Goal: Transaction & Acquisition: Book appointment/travel/reservation

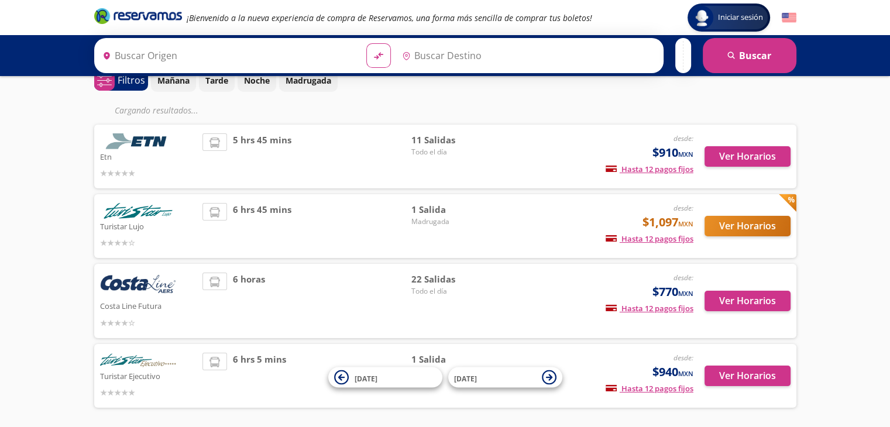
type input "[GEOGRAPHIC_DATA], [GEOGRAPHIC_DATA]"
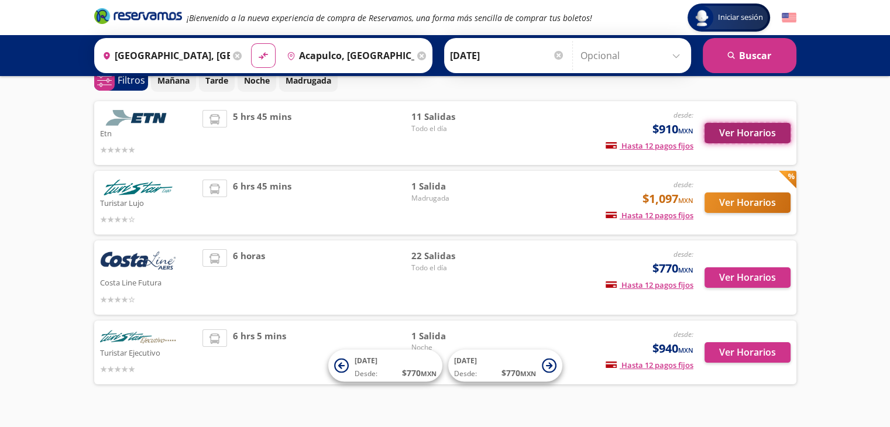
click at [746, 129] on button "Ver Horarios" at bounding box center [747, 133] width 86 height 20
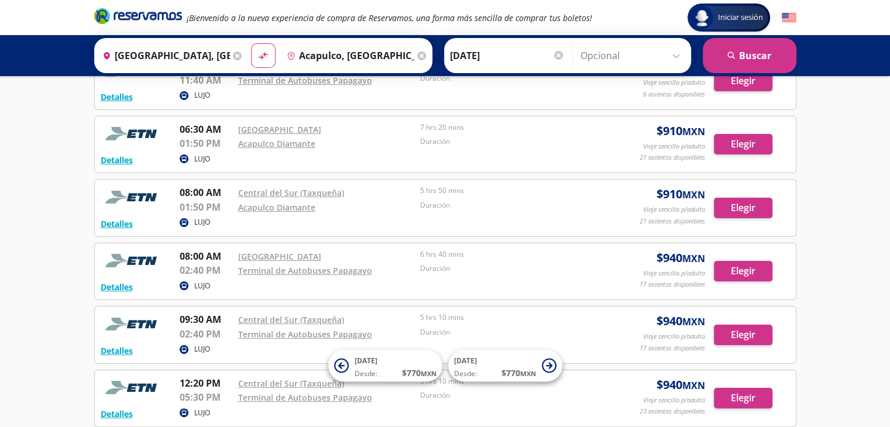
scroll to position [176, 0]
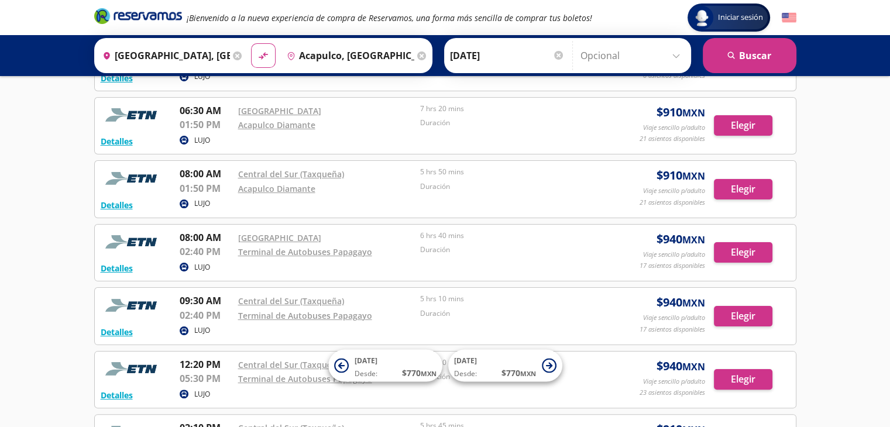
click at [373, 59] on input "Acapulco, [GEOGRAPHIC_DATA]" at bounding box center [348, 55] width 132 height 29
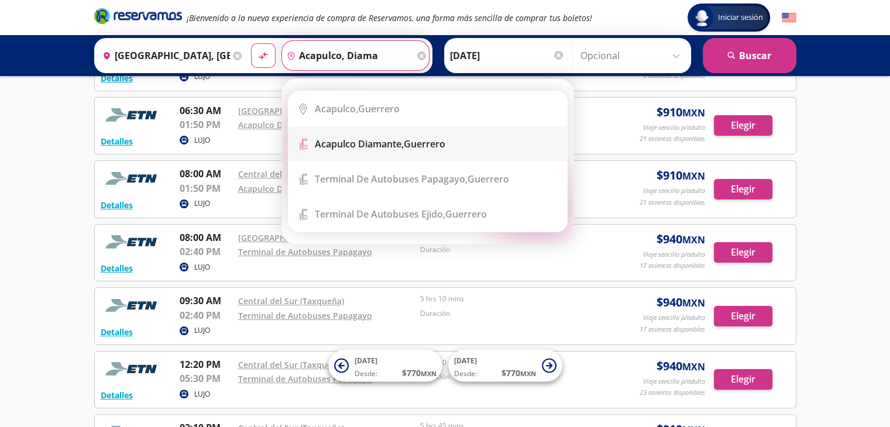
click at [418, 155] on li "Terminal Icon" at bounding box center [427, 143] width 278 height 35
type input "Acapulco Diamante, [GEOGRAPHIC_DATA]"
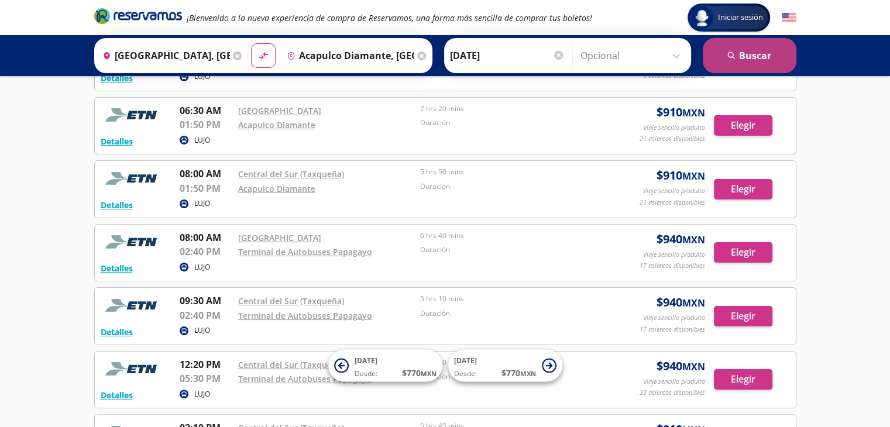
click at [776, 55] on button "search [GEOGRAPHIC_DATA]" at bounding box center [750, 55] width 94 height 35
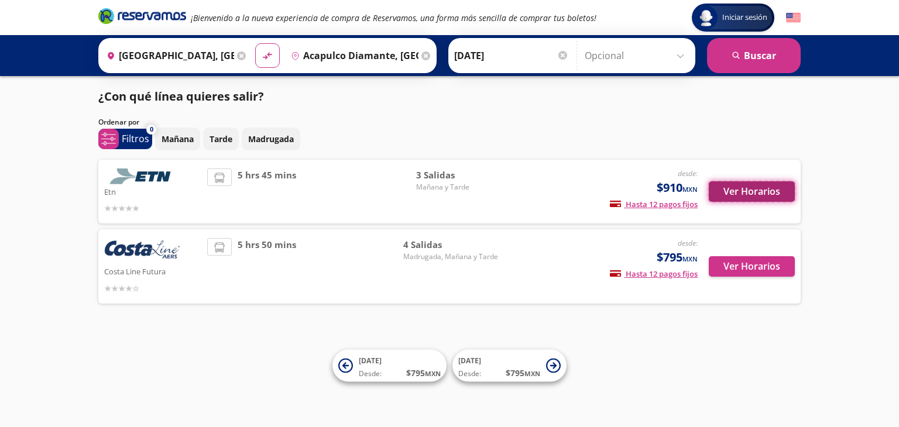
click at [750, 197] on button "Ver Horarios" at bounding box center [752, 191] width 86 height 20
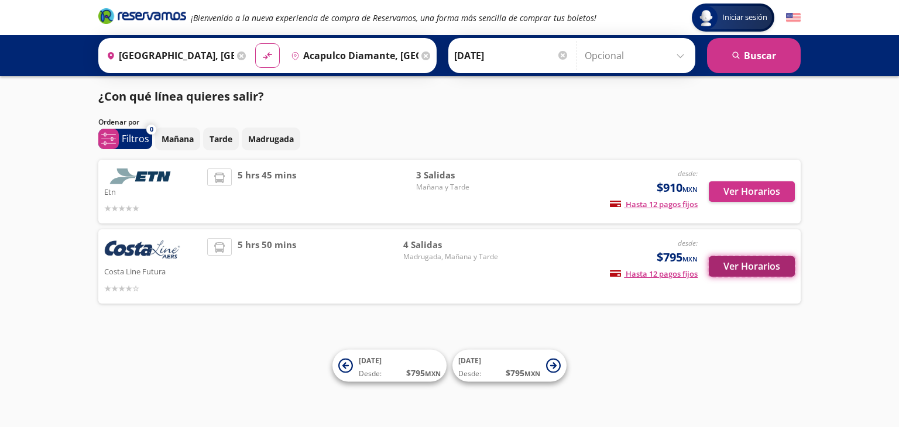
click at [758, 264] on button "Ver Horarios" at bounding box center [752, 266] width 86 height 20
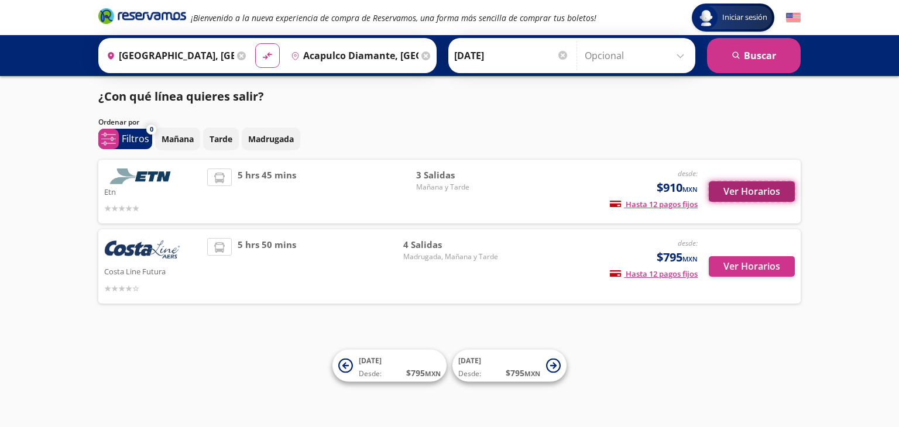
click at [772, 189] on button "Ver Horarios" at bounding box center [752, 191] width 86 height 20
